Goal: Task Accomplishment & Management: Complete application form

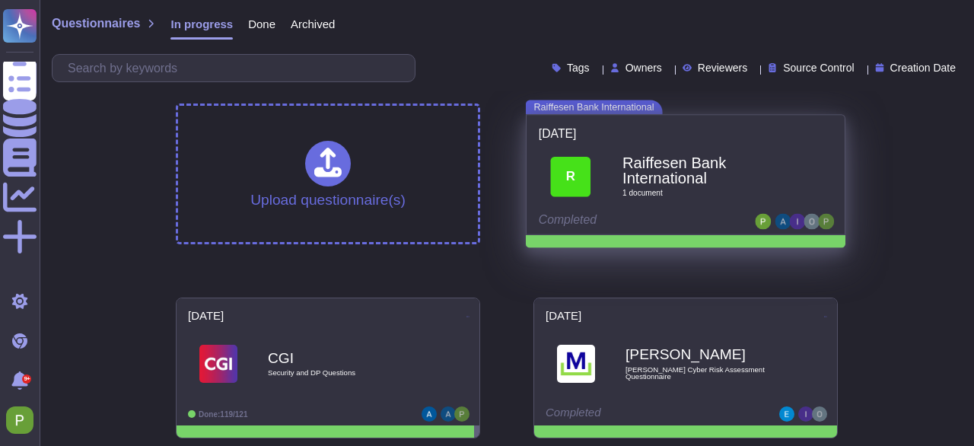
click at [641, 164] on b "Raiffesen Bank International" at bounding box center [702, 170] width 160 height 30
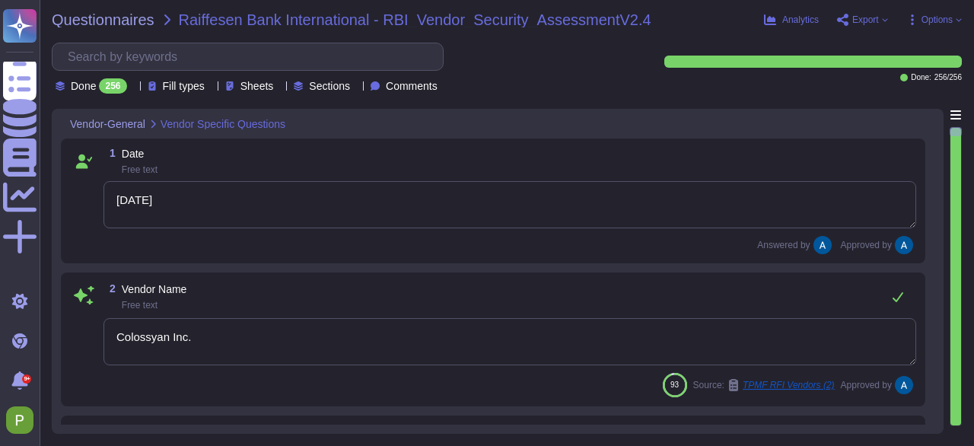
type textarea "[DATE]"
type textarea "Colossyan Inc."
type textarea "Colossyan"
type textarea "Colossyan is a web-based video generation tool with AI human presenters. For th…"
type textarea "[PERSON_NAME]"
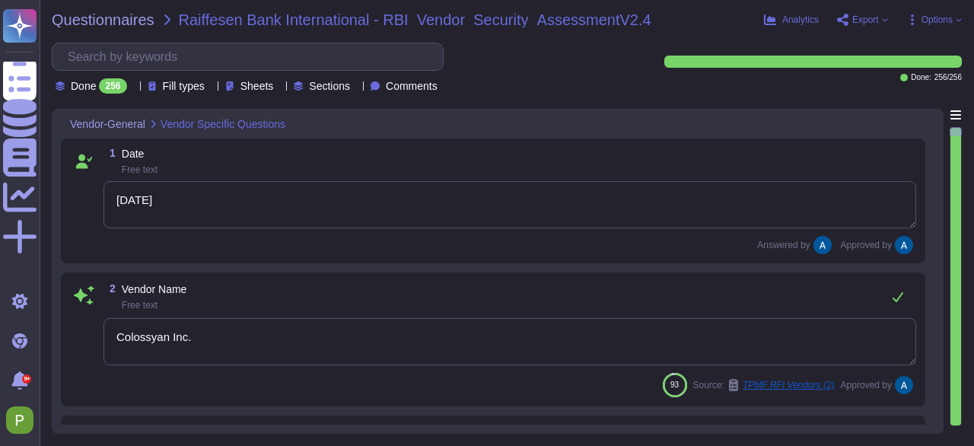
click at [926, 17] on span "Options" at bounding box center [936, 19] width 31 height 9
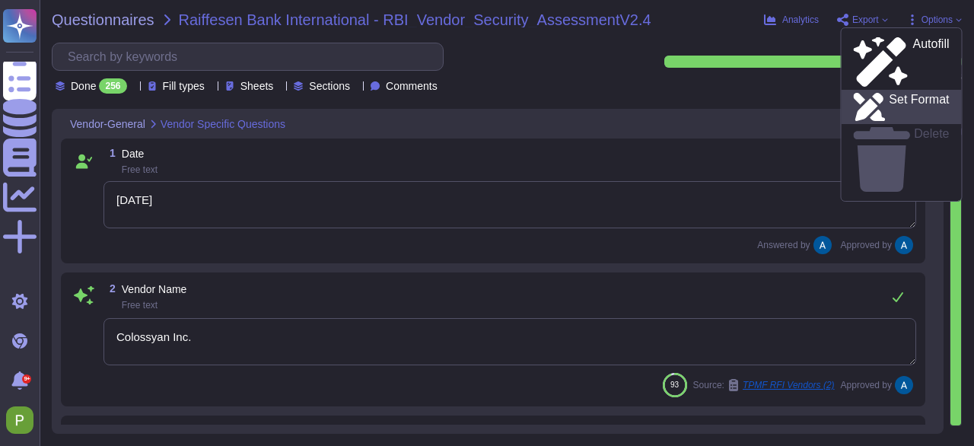
click at [904, 94] on p "Set Format" at bounding box center [918, 107] width 60 height 27
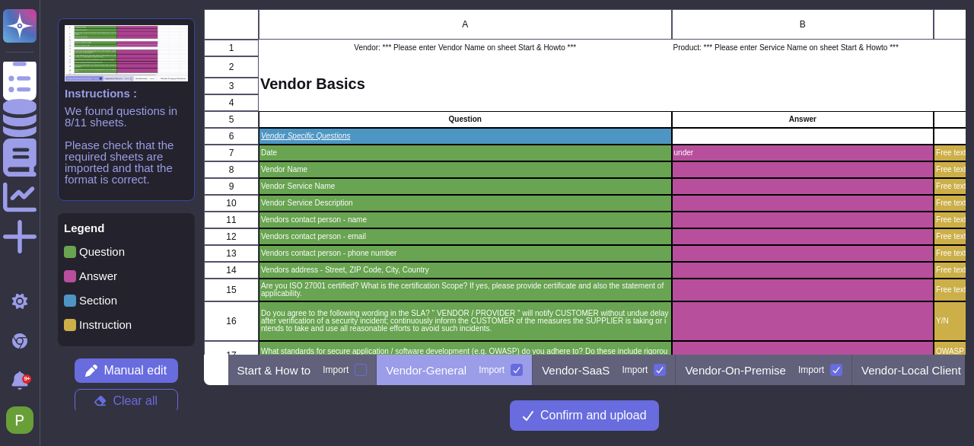
scroll to position [345, 761]
drag, startPoint x: 910, startPoint y: 367, endPoint x: 759, endPoint y: 374, distance: 150.8
click at [759, 374] on div "Start & How to Import Vendor-General Import Vendor-SaaS Import Vendor-On-Premis…" at bounding box center [596, 369] width 737 height 30
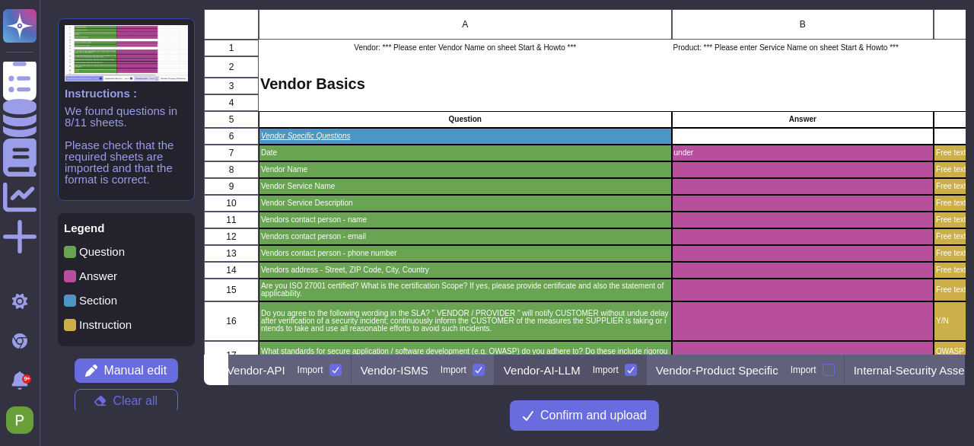
click at [580, 373] on p "Vendor-AI-LLM" at bounding box center [542, 369] width 77 height 11
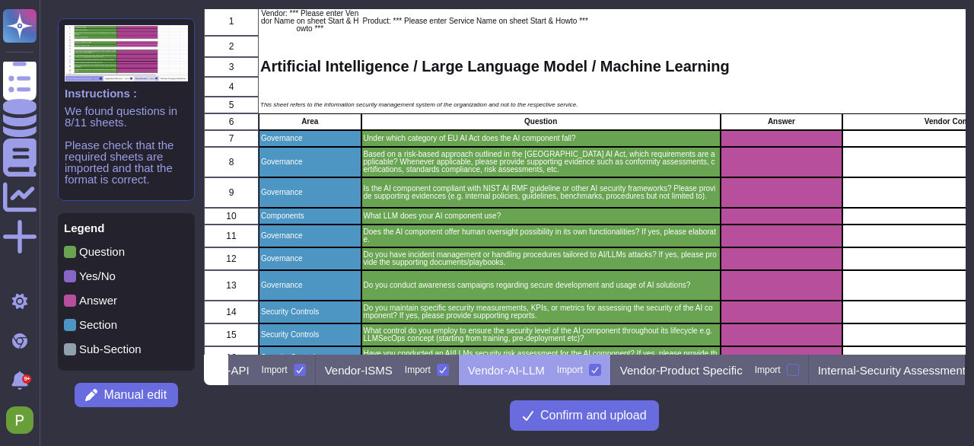
scroll to position [100, 0]
